Goal: Information Seeking & Learning: Learn about a topic

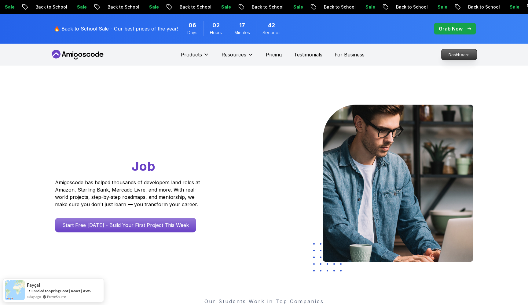
click at [447, 57] on p "Dashboard" at bounding box center [458, 54] width 35 height 10
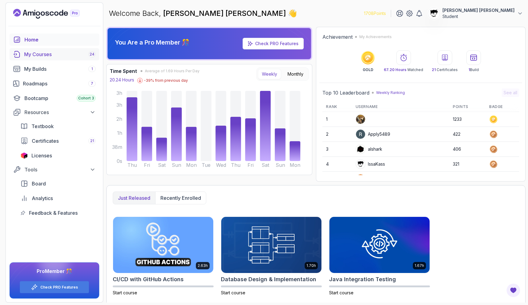
click at [35, 59] on link "My Courses 24" at bounding box center [54, 54] width 90 height 12
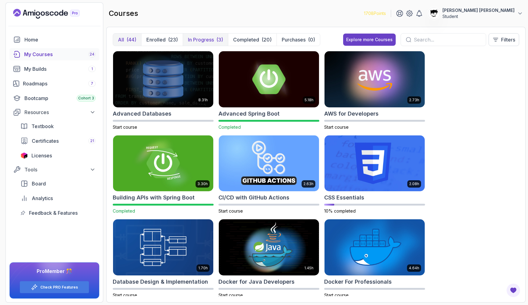
click at [209, 39] on p "In Progress" at bounding box center [201, 39] width 26 height 7
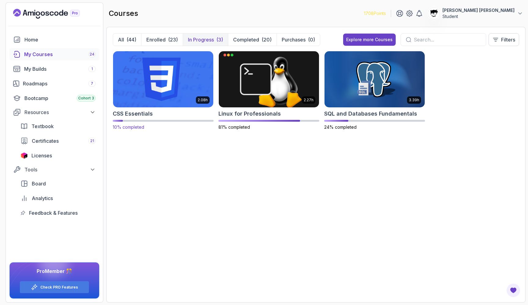
click at [137, 67] on img at bounding box center [163, 79] width 105 height 59
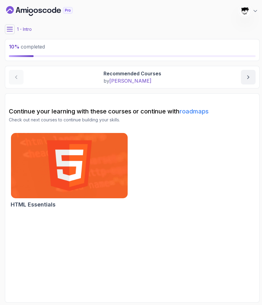
click at [9, 28] on icon at bounding box center [10, 29] width 6 height 6
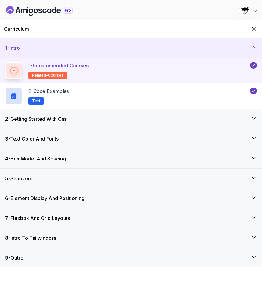
click at [32, 124] on div "2 - Getting Started With Css" at bounding box center [130, 119] width 261 height 20
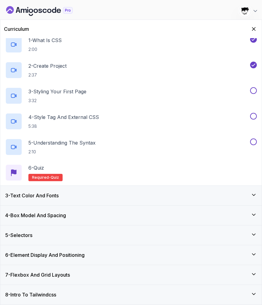
scroll to position [46, 0]
click at [29, 104] on div "3 - Styling Your First Page 3:32" at bounding box center [127, 95] width 244 height 17
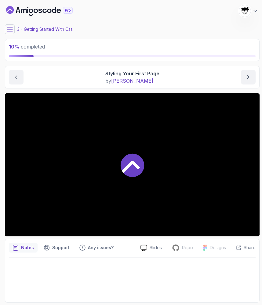
click at [57, 151] on div at bounding box center [132, 164] width 255 height 143
